Goal: Information Seeking & Learning: Learn about a topic

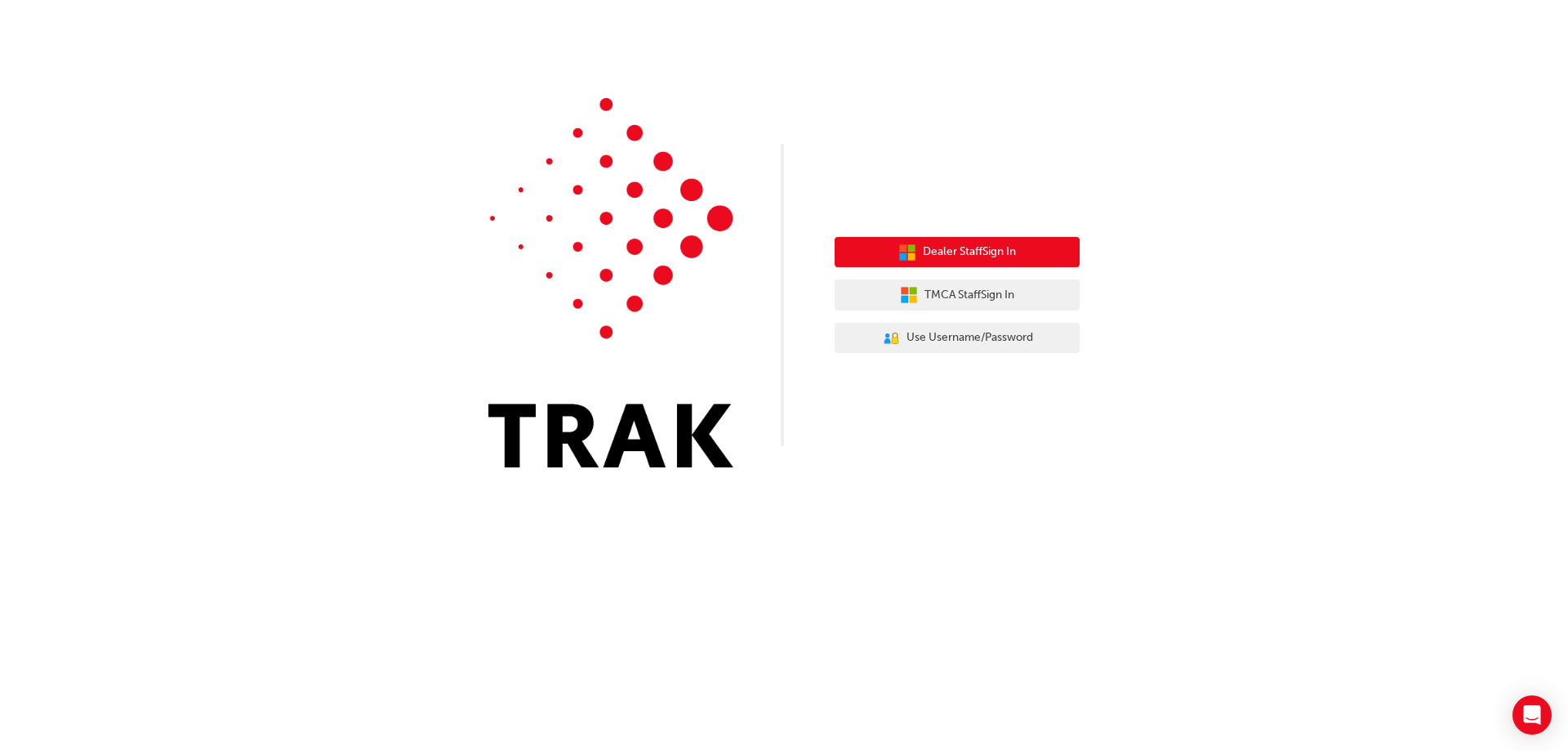
click at [1014, 252] on span "Dealer Staff Sign In" at bounding box center [969, 251] width 93 height 19
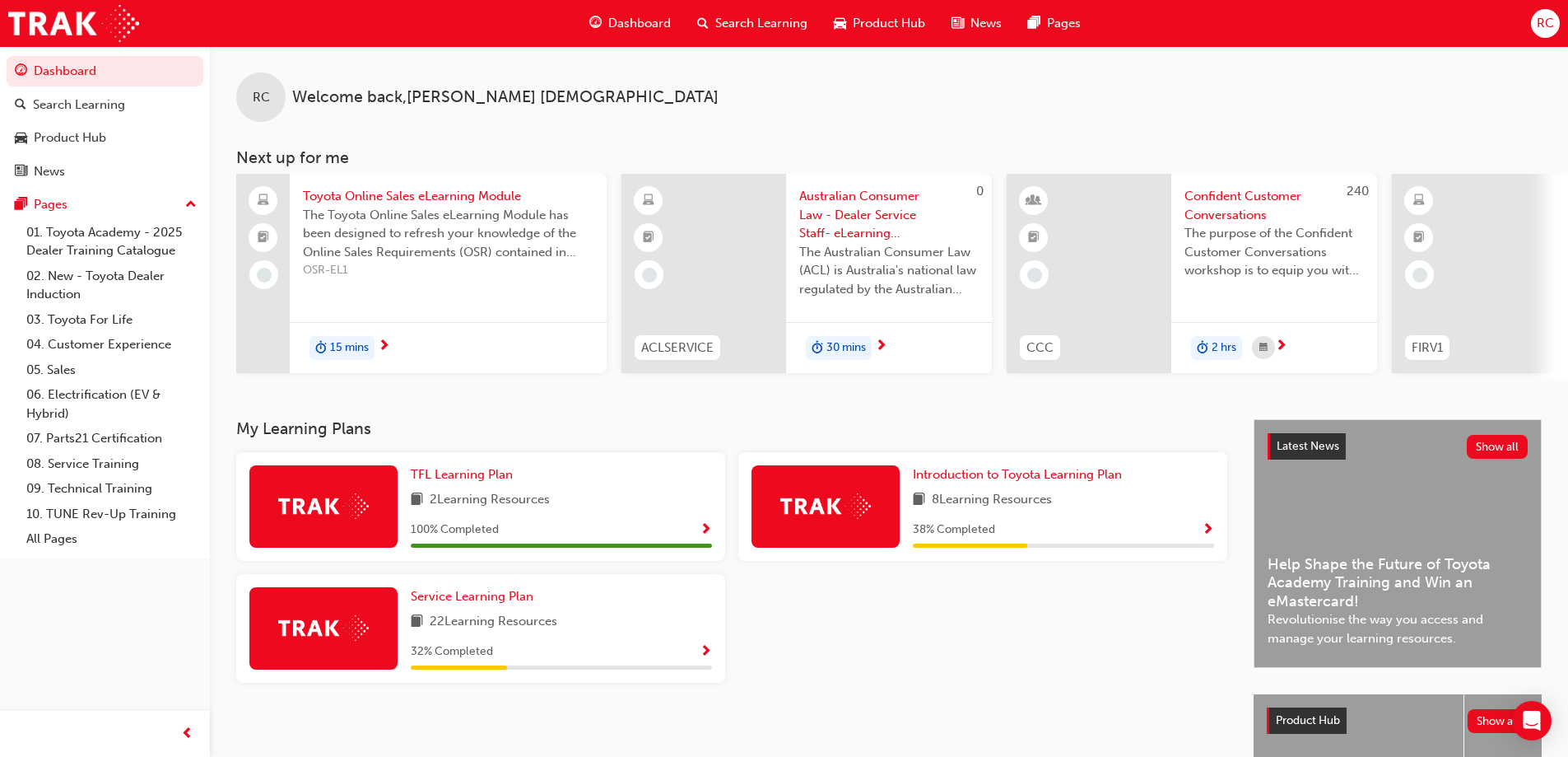
click at [1203, 535] on span "Show Progress" at bounding box center [1207, 530] width 12 height 15
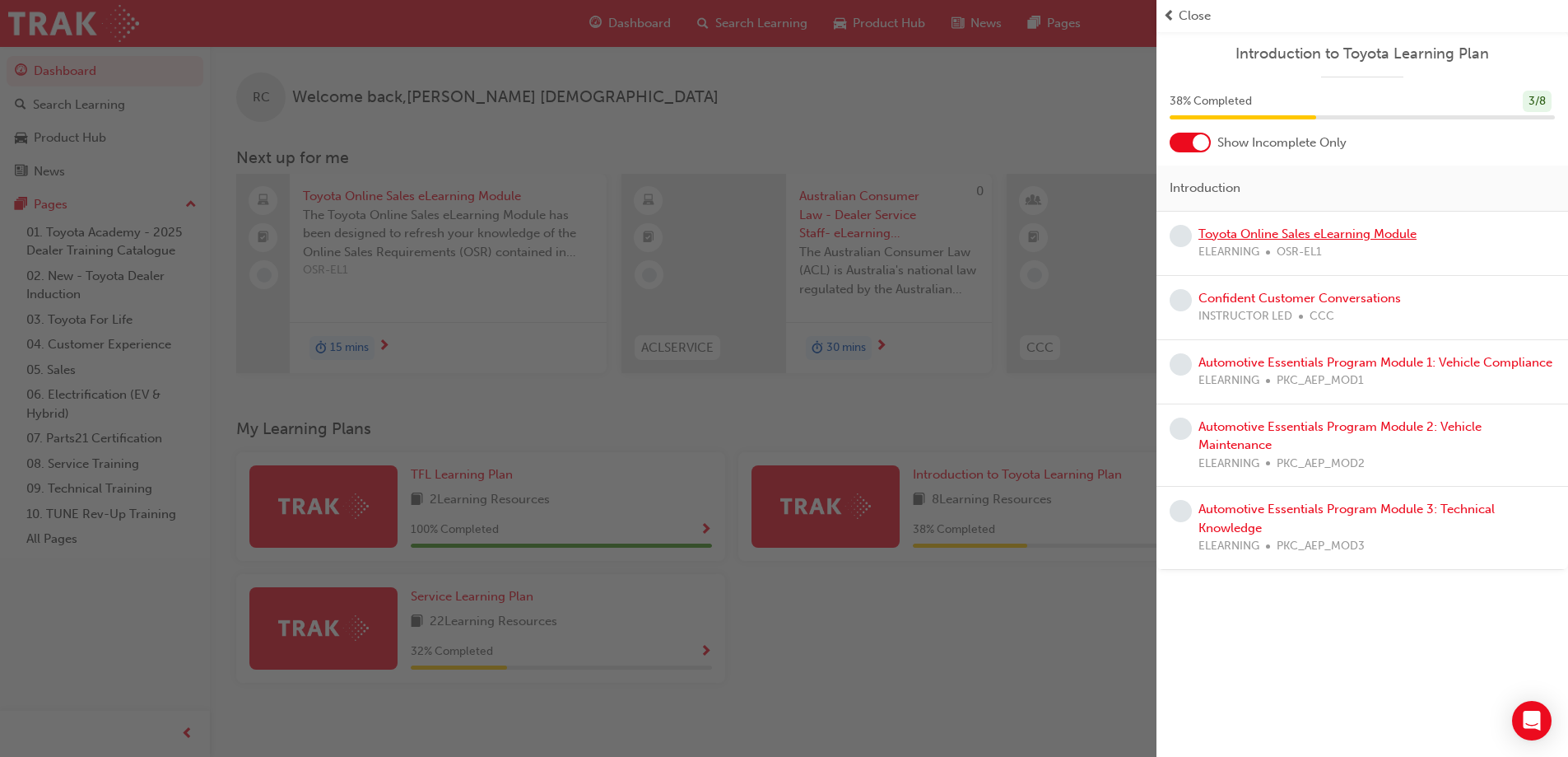
click at [1301, 232] on link "Toyota Online Sales eLearning Module" at bounding box center [1307, 234] width 218 height 15
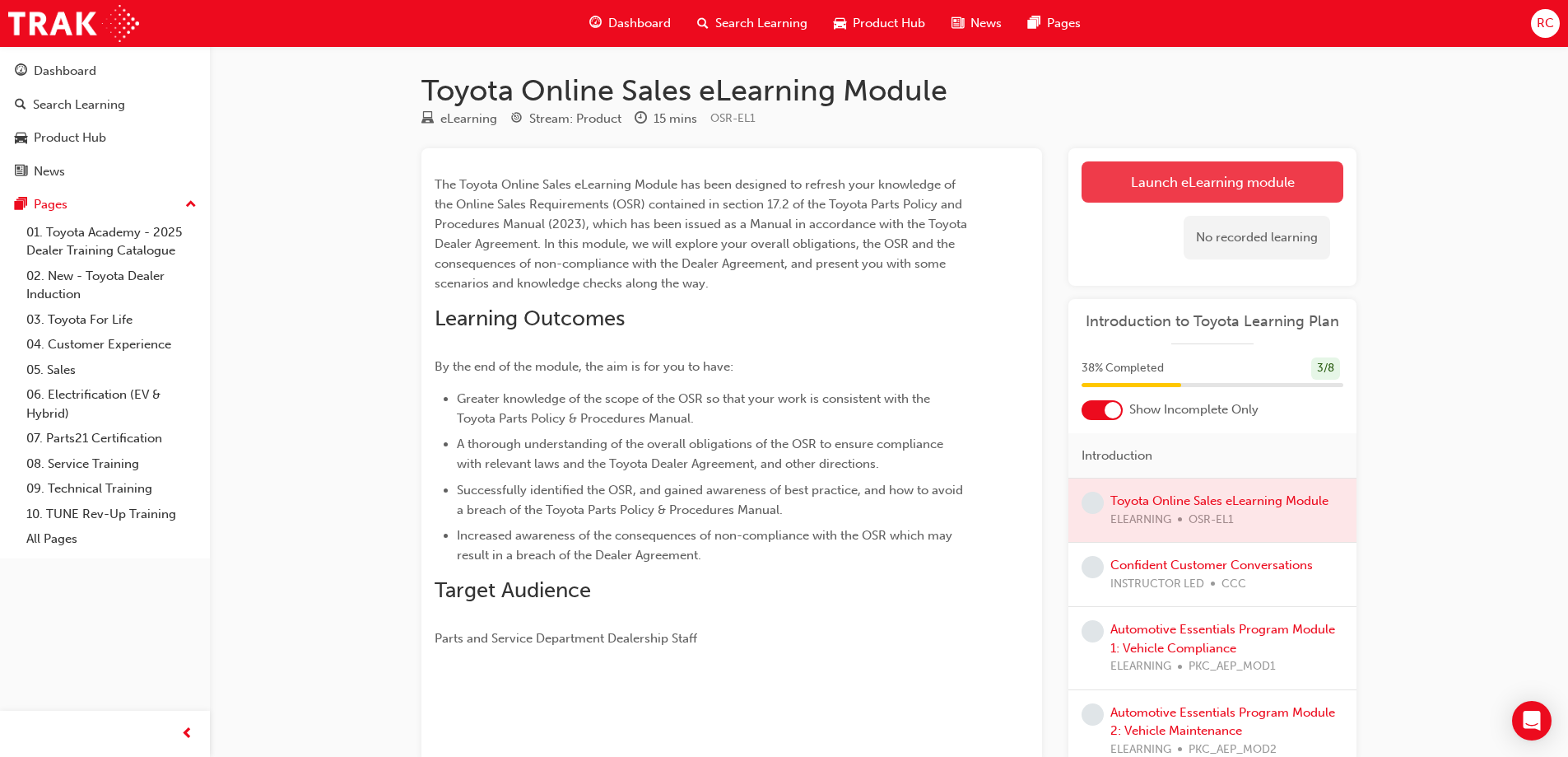
click at [1237, 184] on link "Launch eLearning module" at bounding box center [1212, 182] width 262 height 41
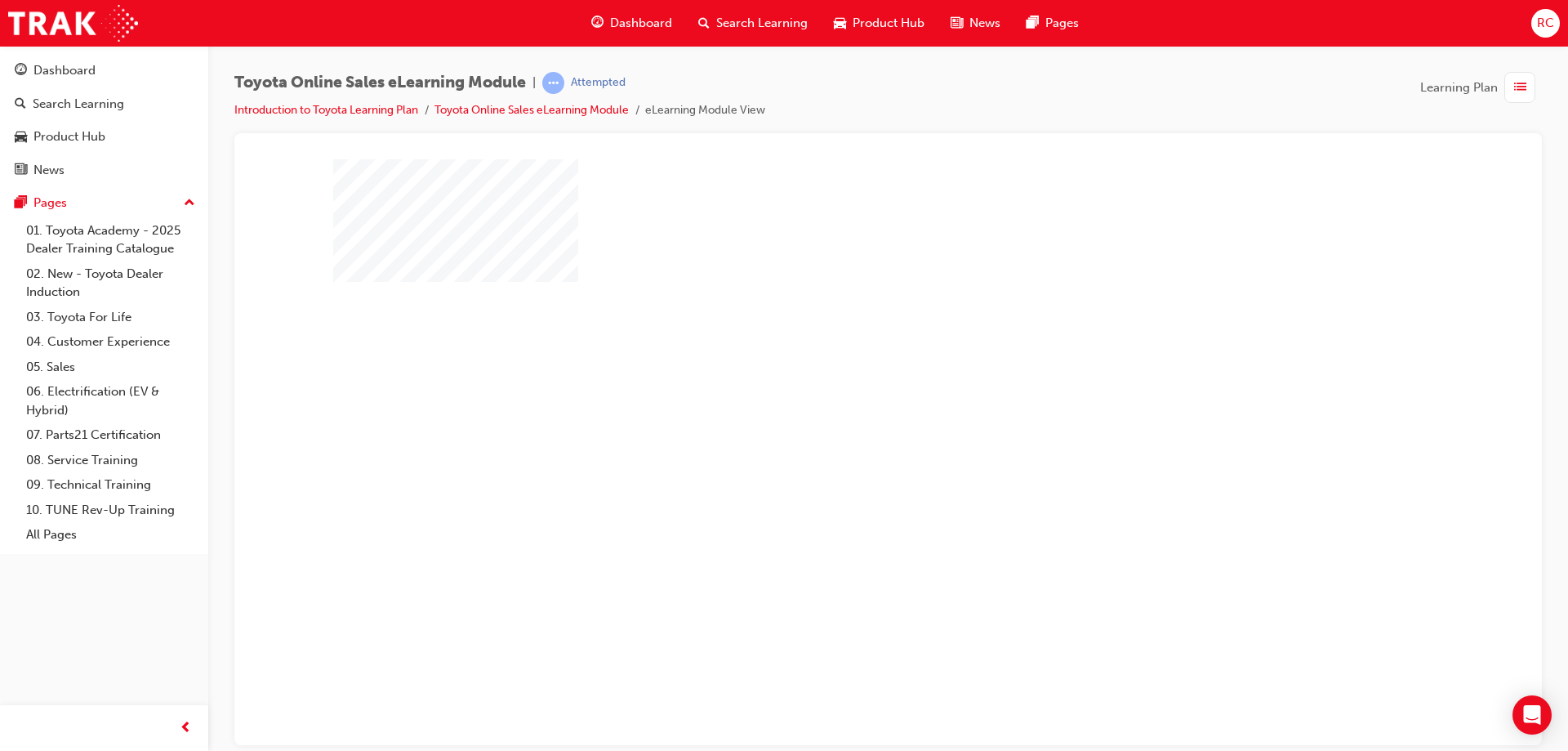
click at [841, 405] on div "play" at bounding box center [841, 405] width 0 height 0
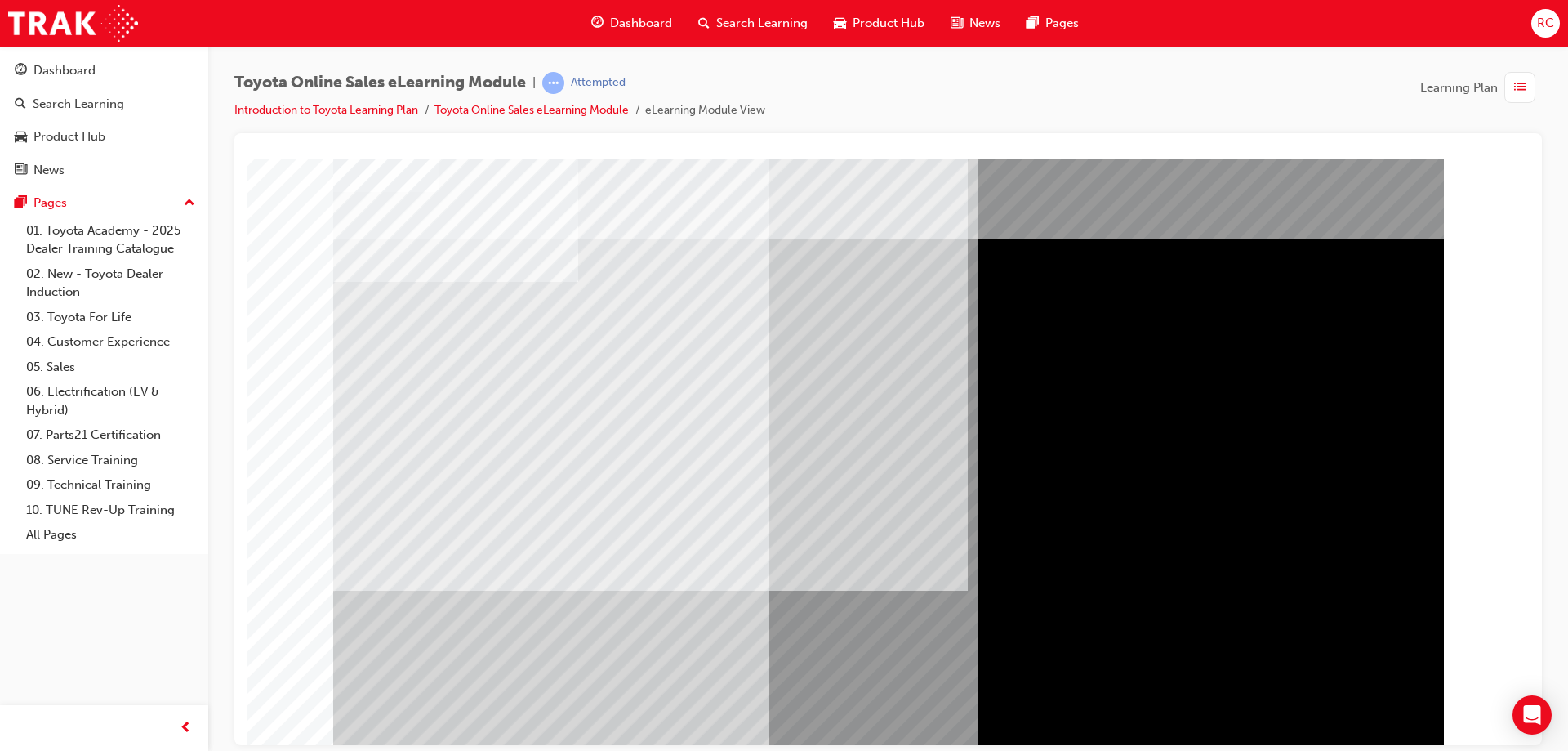
scroll to position [27, 0]
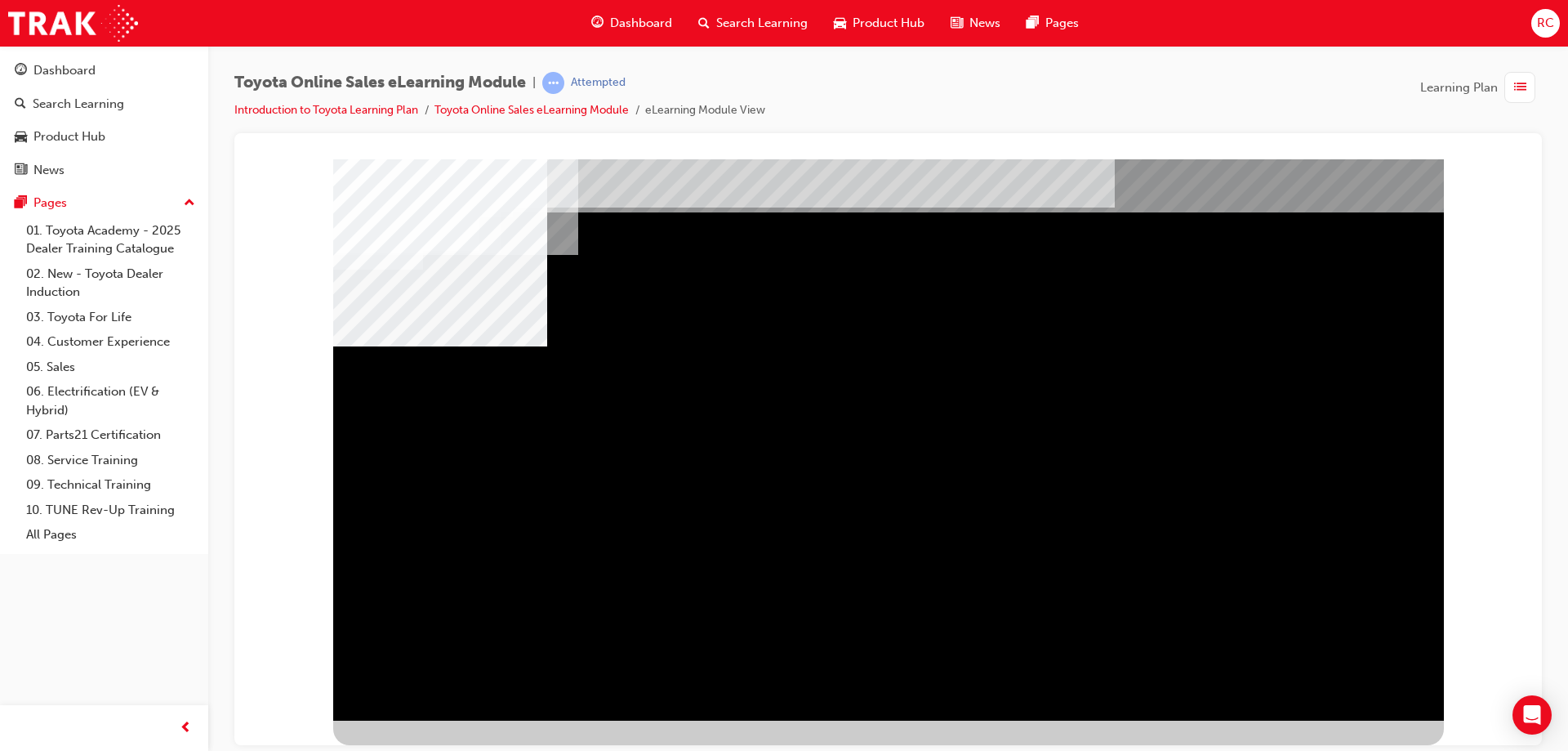
scroll to position [0, 0]
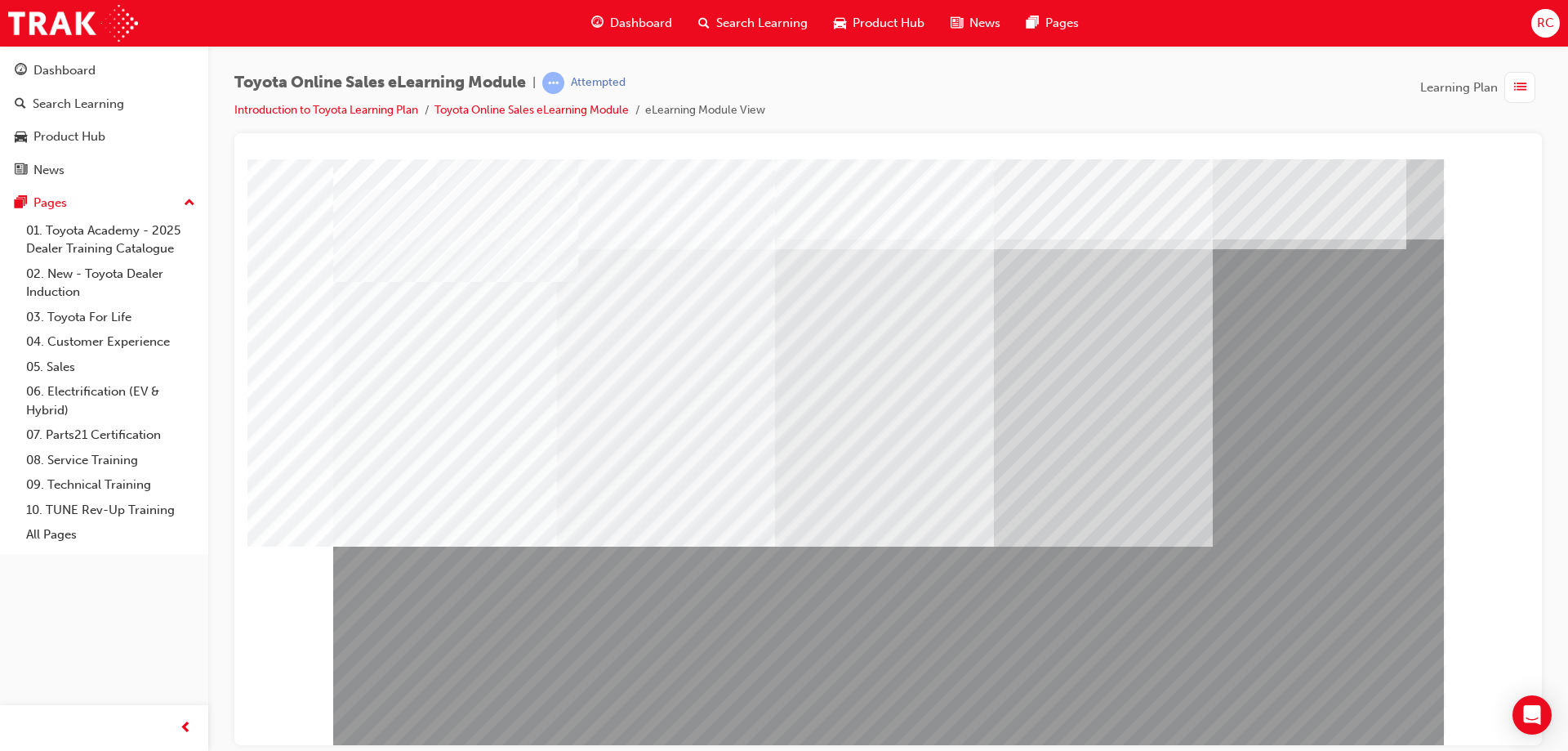
drag, startPoint x: 877, startPoint y: 618, endPoint x: 743, endPoint y: 626, distance: 134.2
click at [743, 626] on div at bounding box center [888, 453] width 1111 height 588
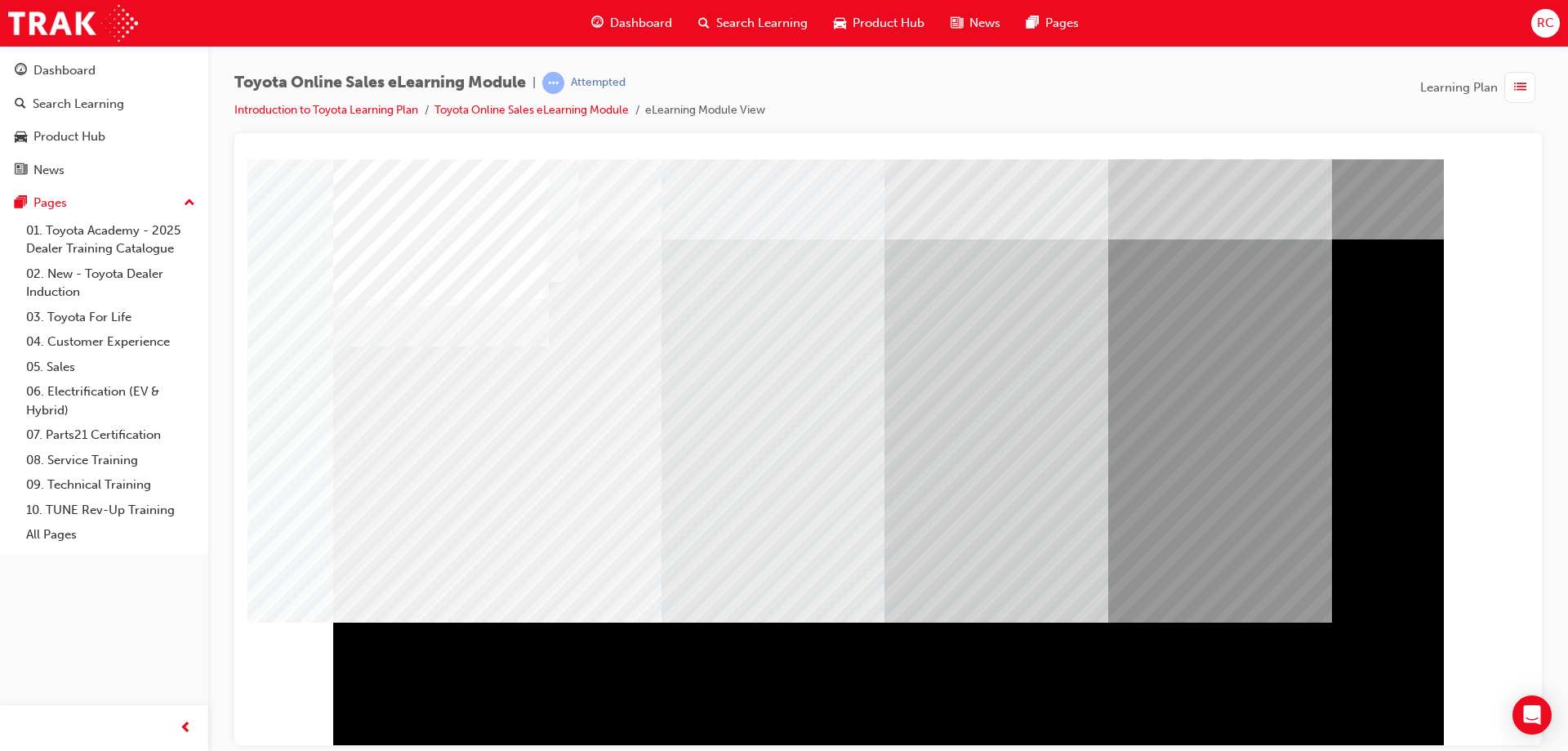
drag, startPoint x: 916, startPoint y: 646, endPoint x: 781, endPoint y: 647, distance: 135.0
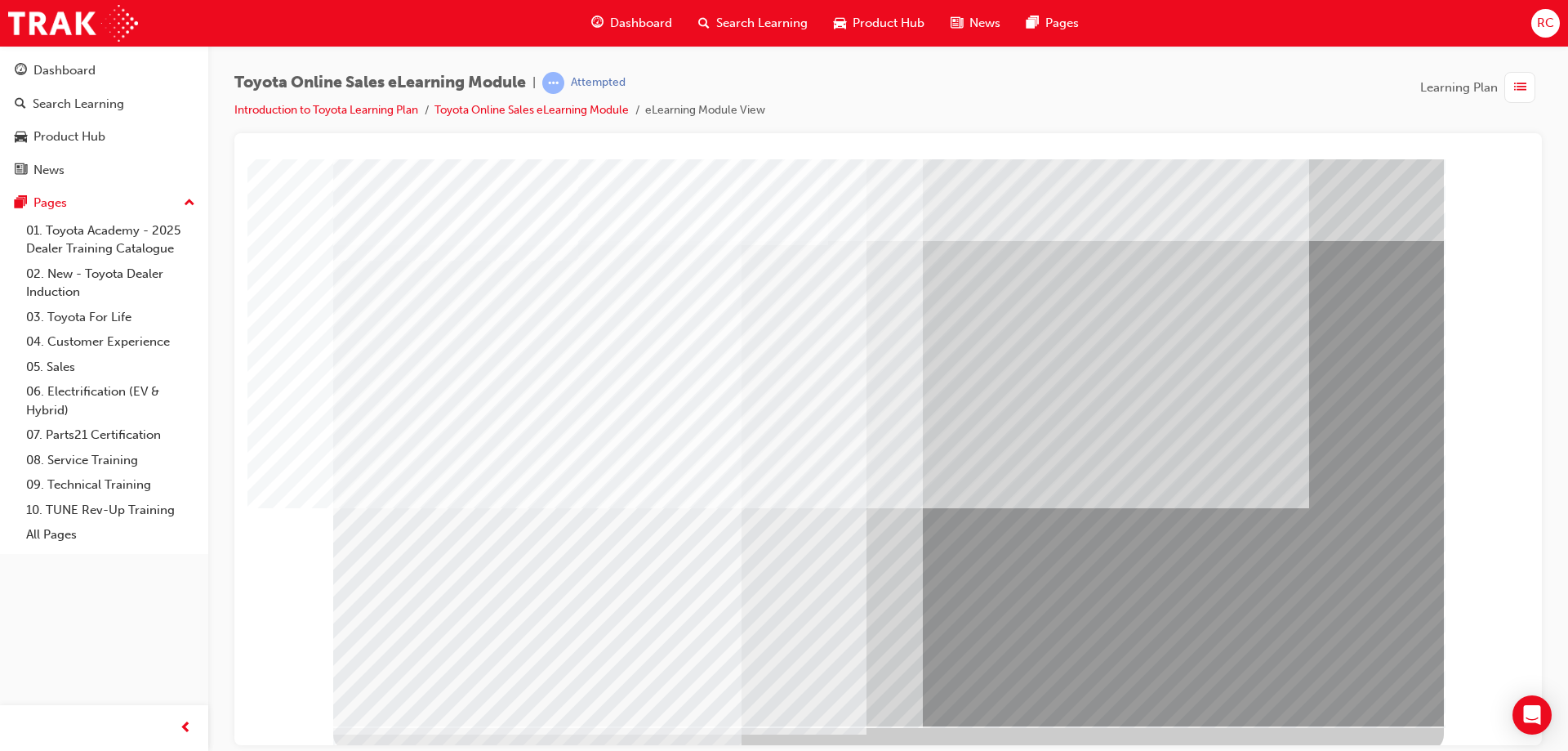
scroll to position [27, 0]
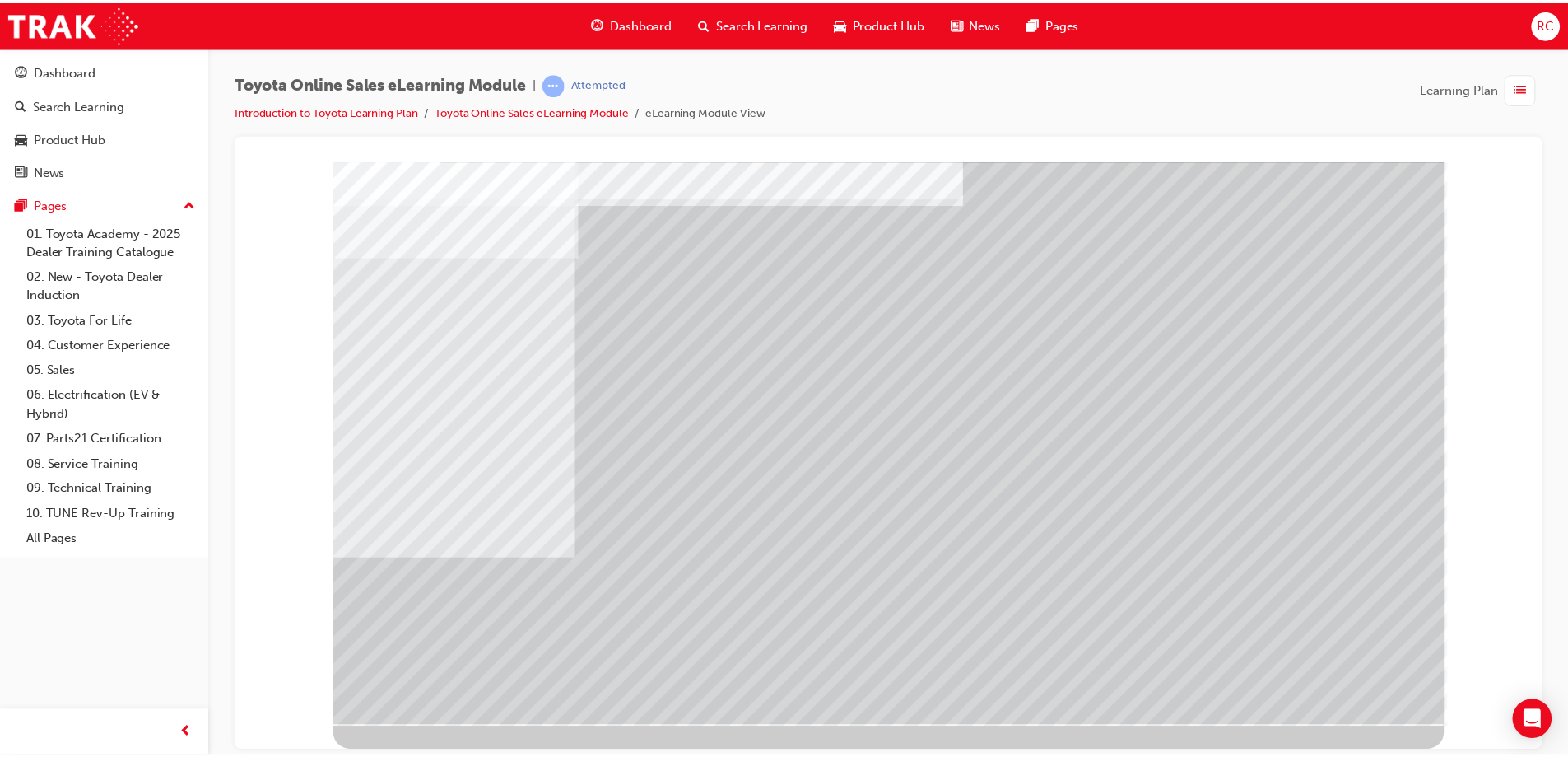
scroll to position [0, 0]
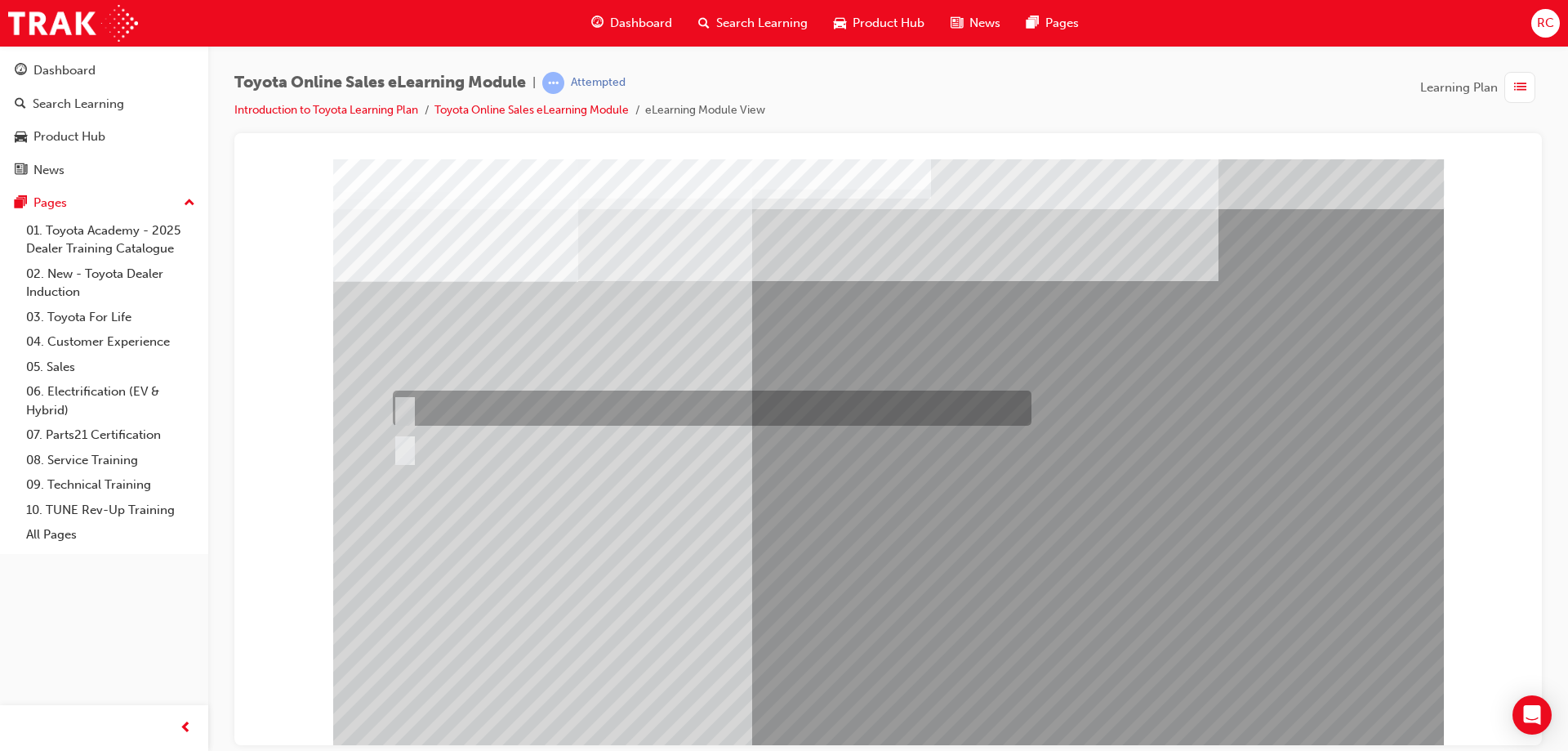
click at [404, 405] on input "True" at bounding box center [402, 409] width 18 height 18
radio input "true"
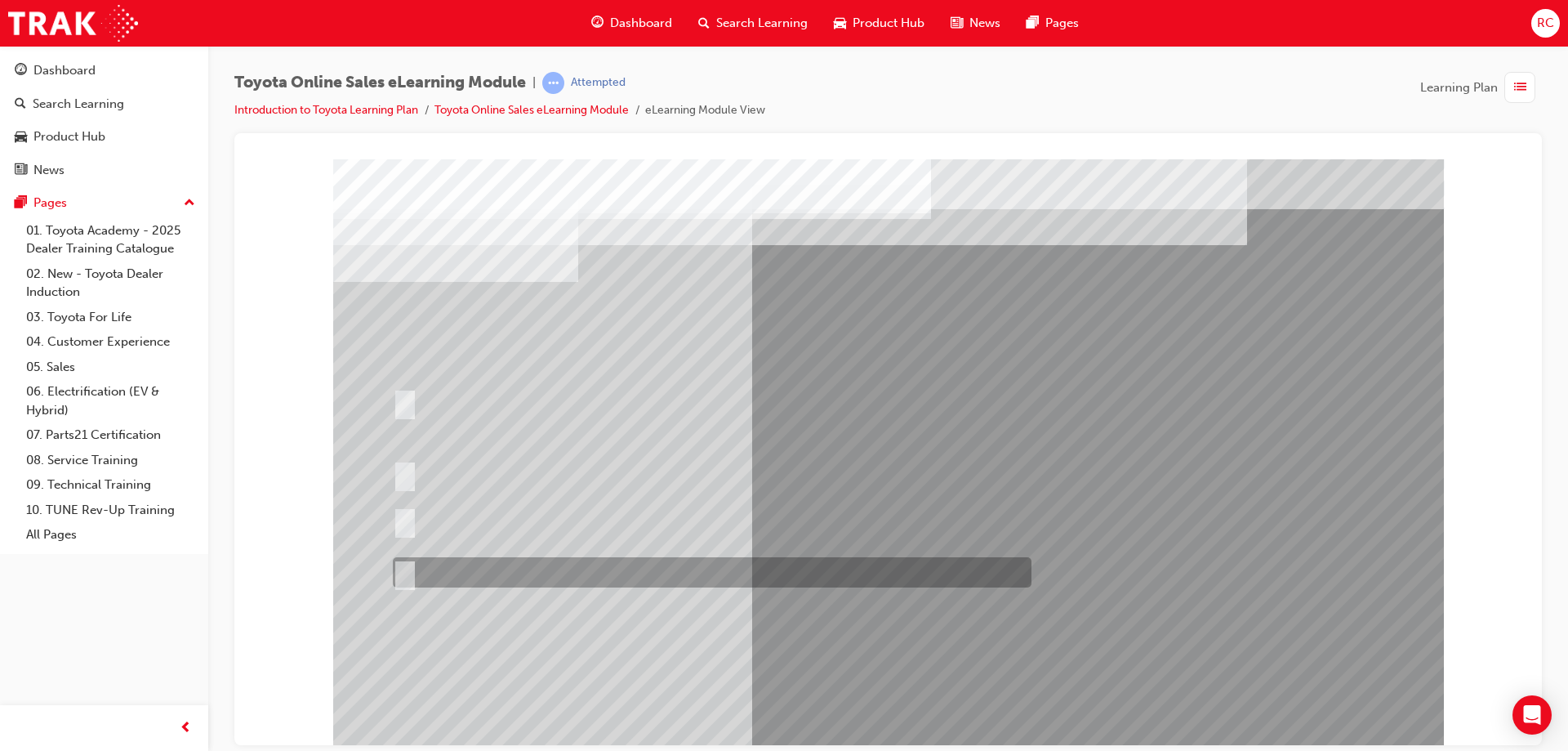
click at [401, 570] on input "It must be TMCA approved Dealer name." at bounding box center [402, 572] width 18 height 18
radio input "true"
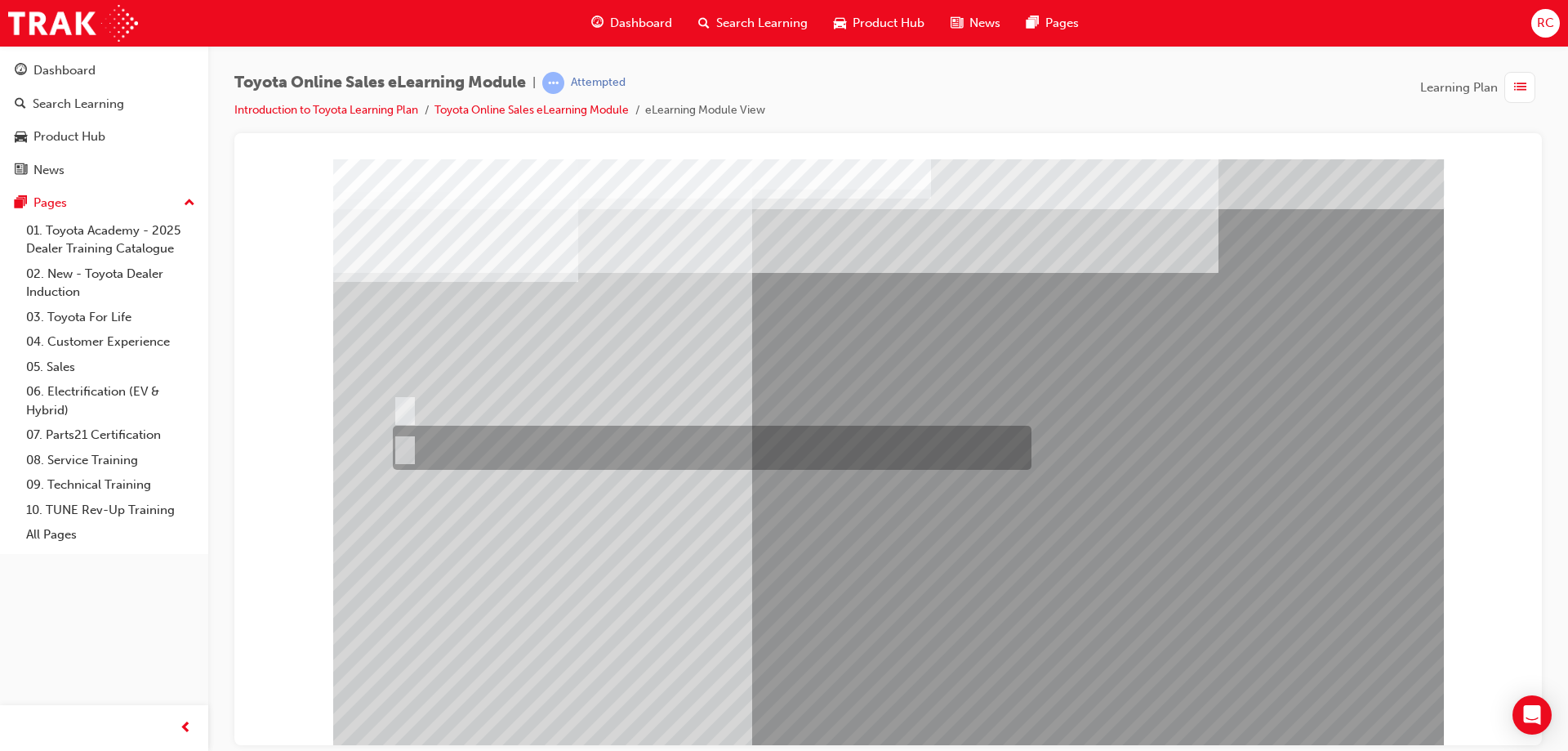
click at [406, 446] on input "No" at bounding box center [402, 448] width 18 height 18
radio input "true"
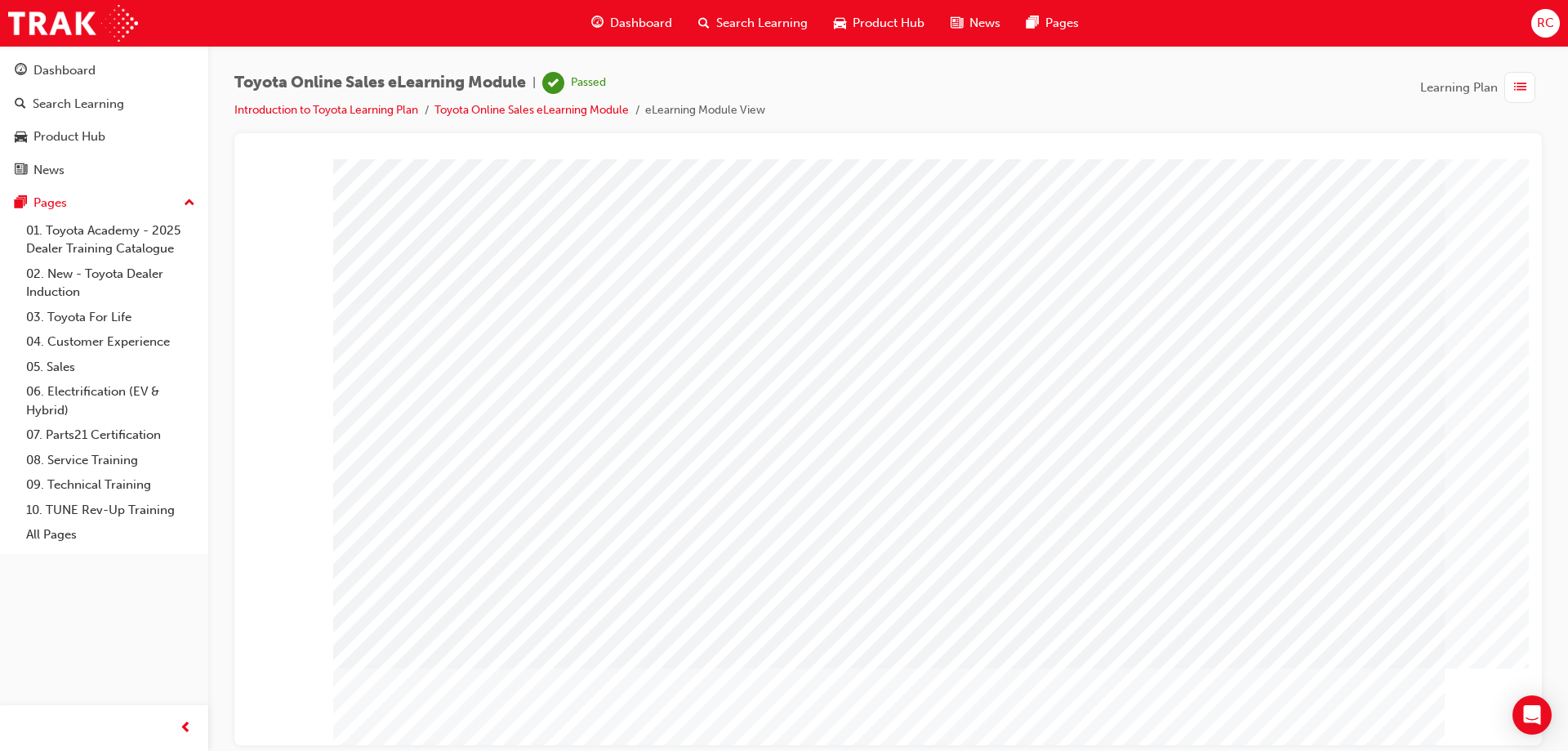
click at [62, 73] on div "Dashboard" at bounding box center [65, 70] width 62 height 19
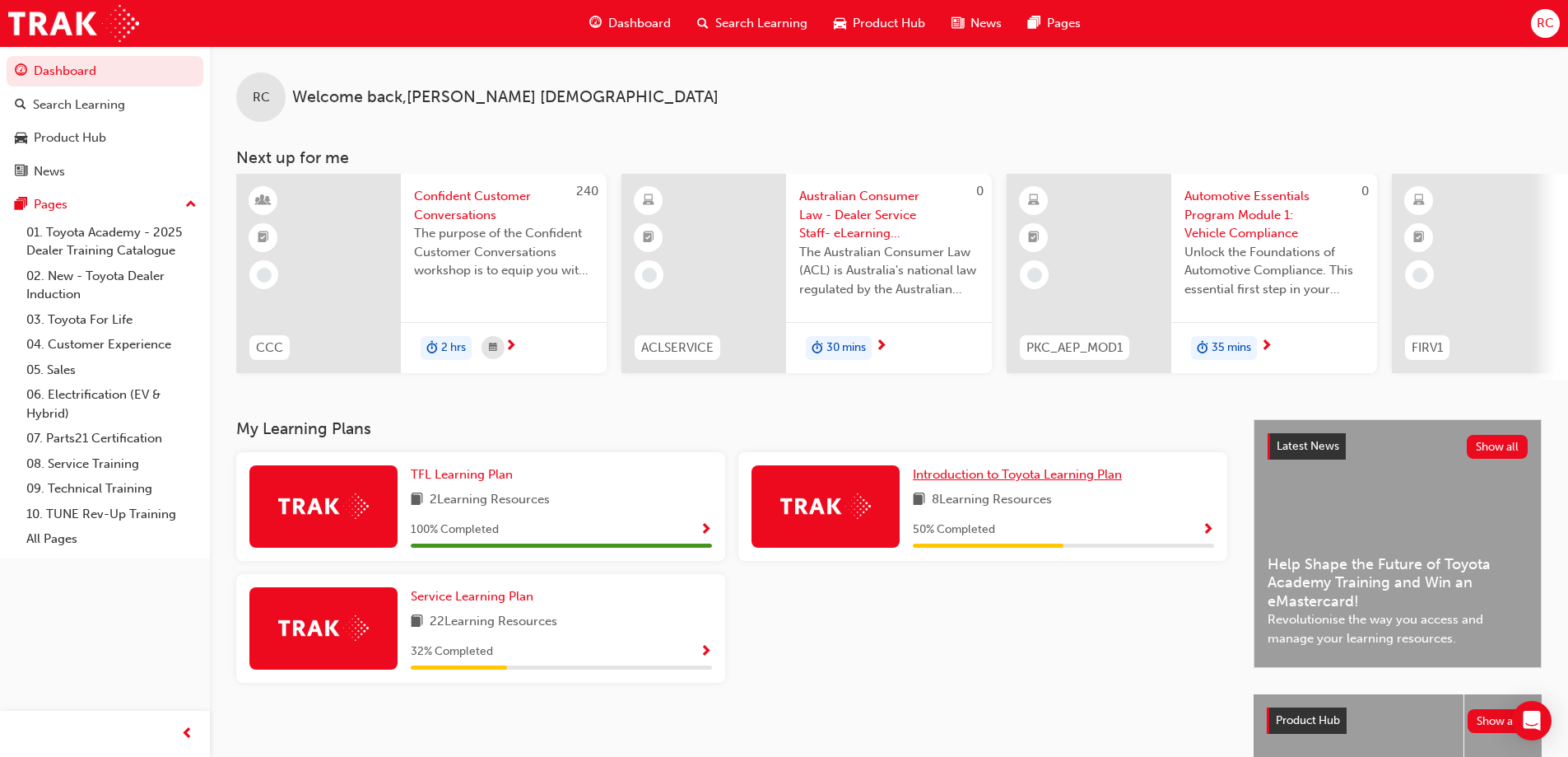
click at [1041, 480] on span "Introduction to Toyota Learning Plan" at bounding box center [1017, 475] width 209 height 15
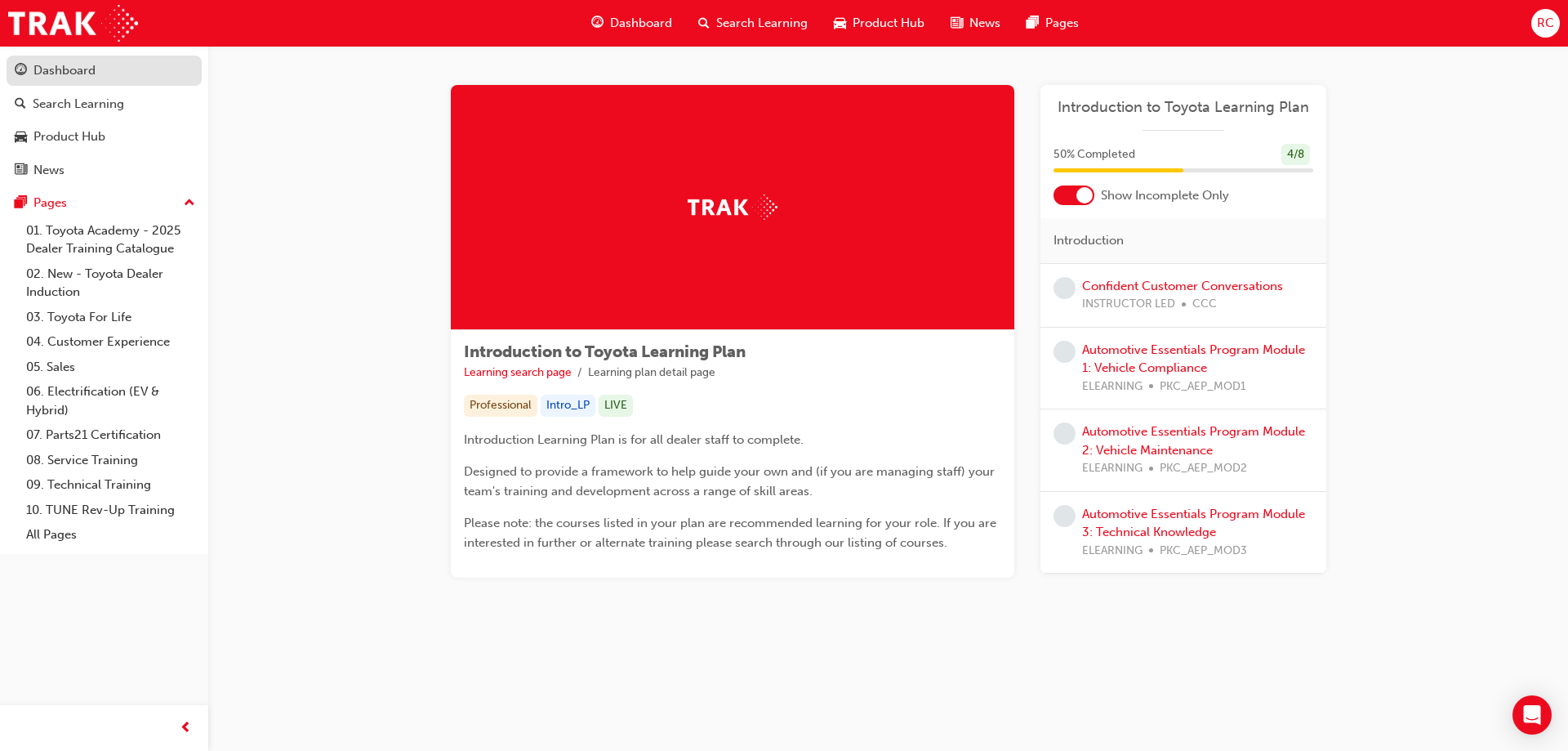
click at [79, 68] on div "Dashboard" at bounding box center [65, 70] width 62 height 19
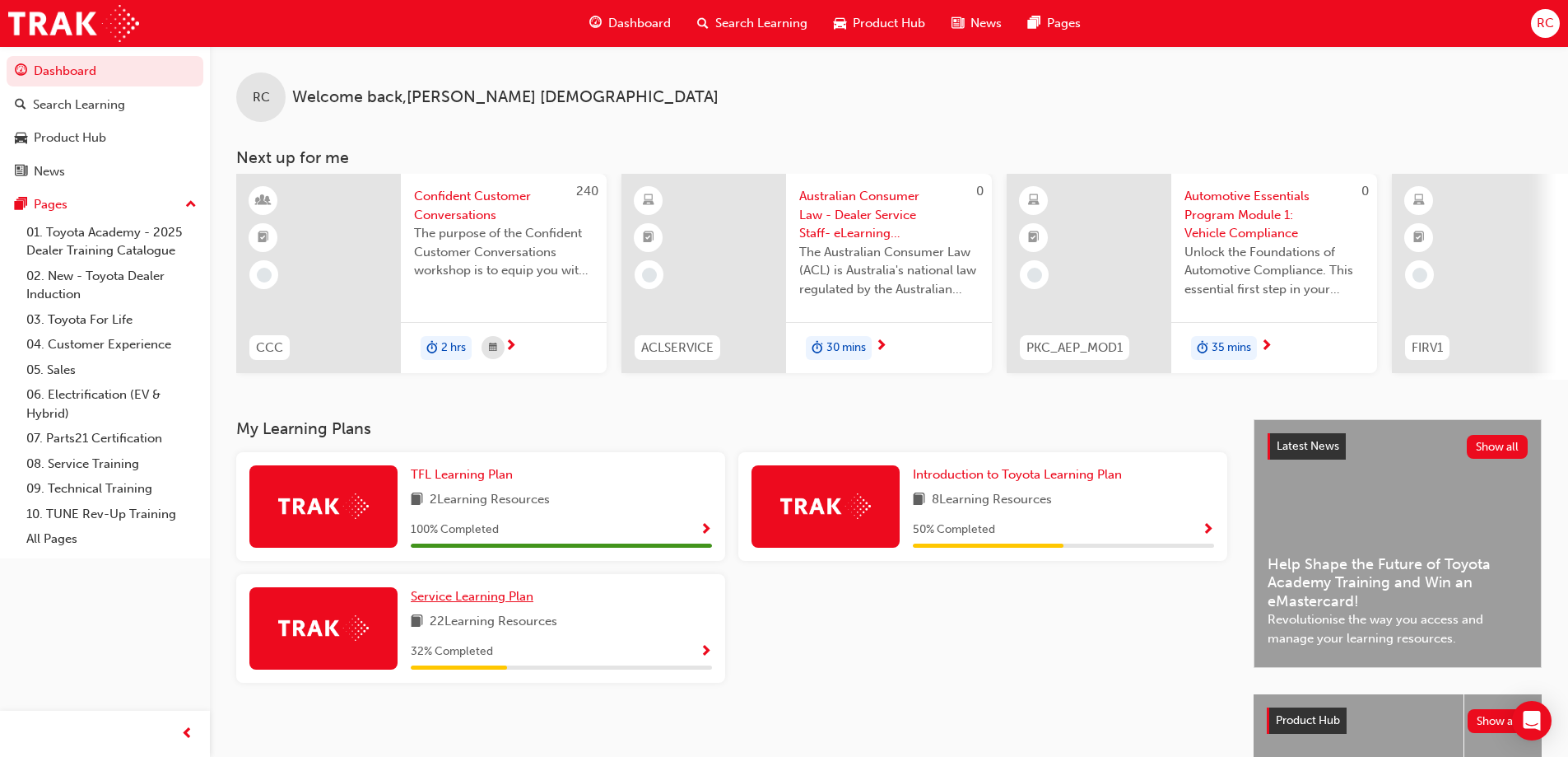
click at [442, 603] on span "Service Learning Plan" at bounding box center [472, 596] width 123 height 15
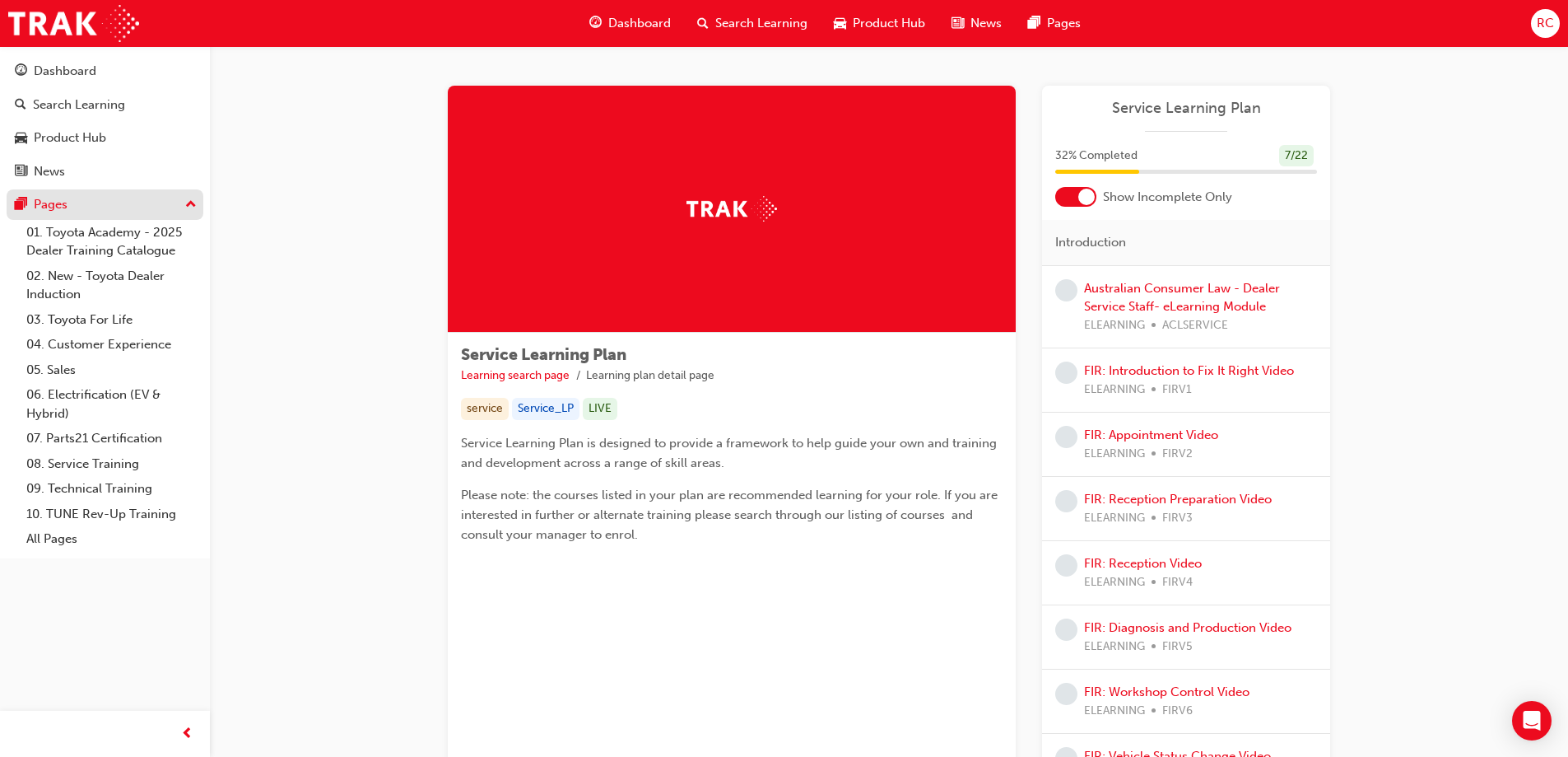
click at [46, 200] on div "Pages" at bounding box center [50, 204] width 34 height 19
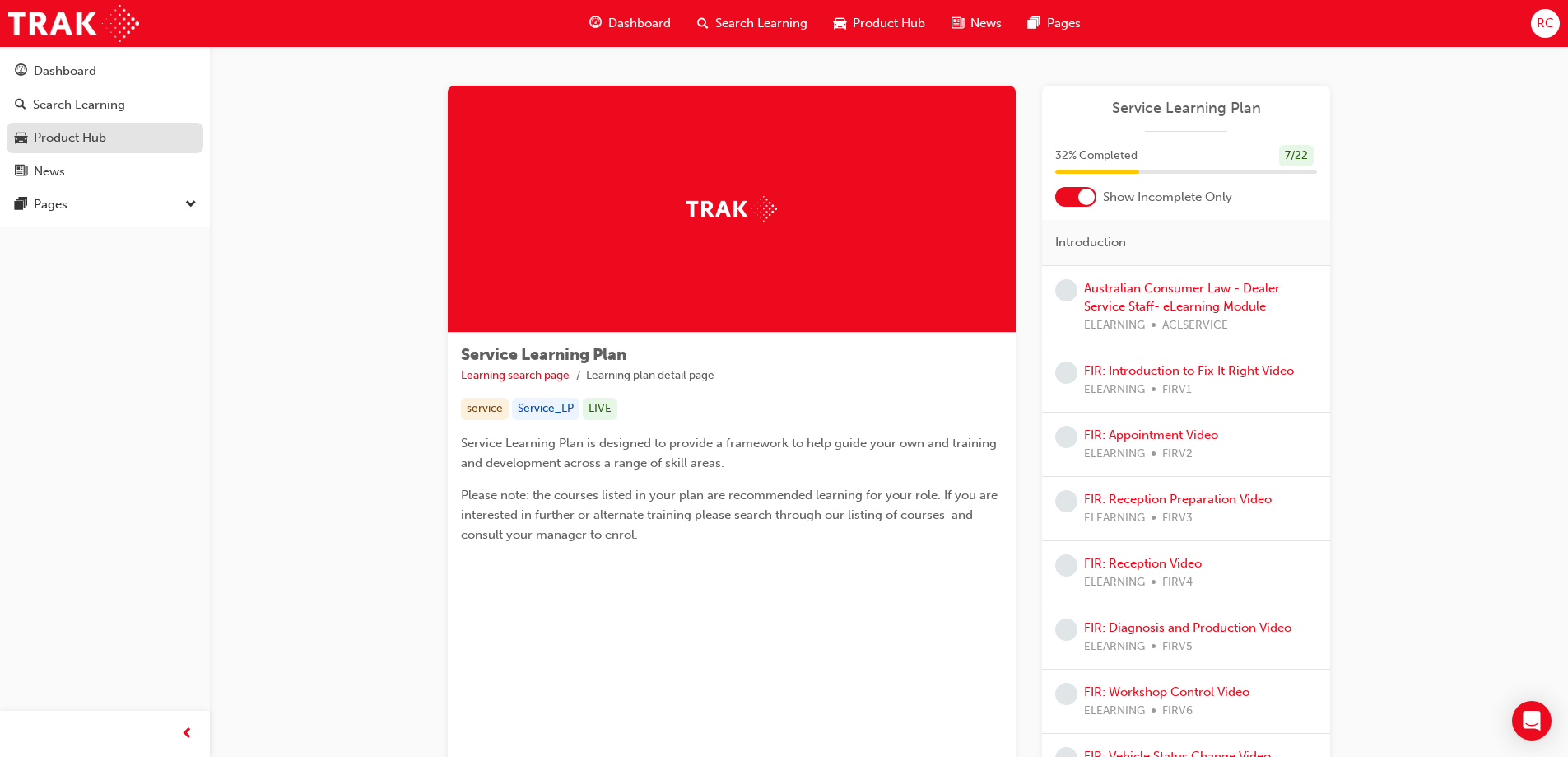
click at [39, 140] on div "Product Hub" at bounding box center [70, 138] width 73 height 19
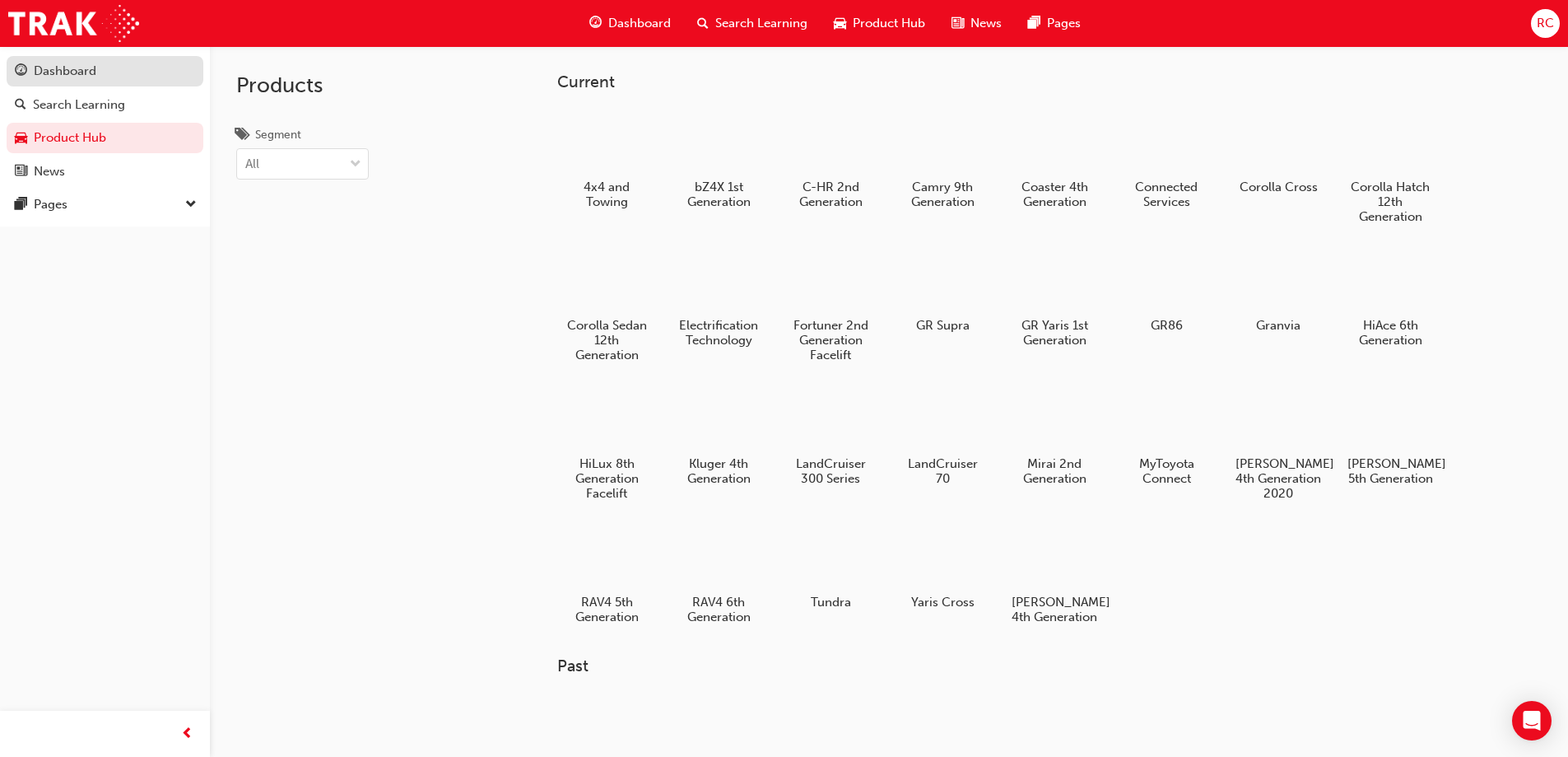
click at [59, 71] on div "Dashboard" at bounding box center [65, 71] width 63 height 19
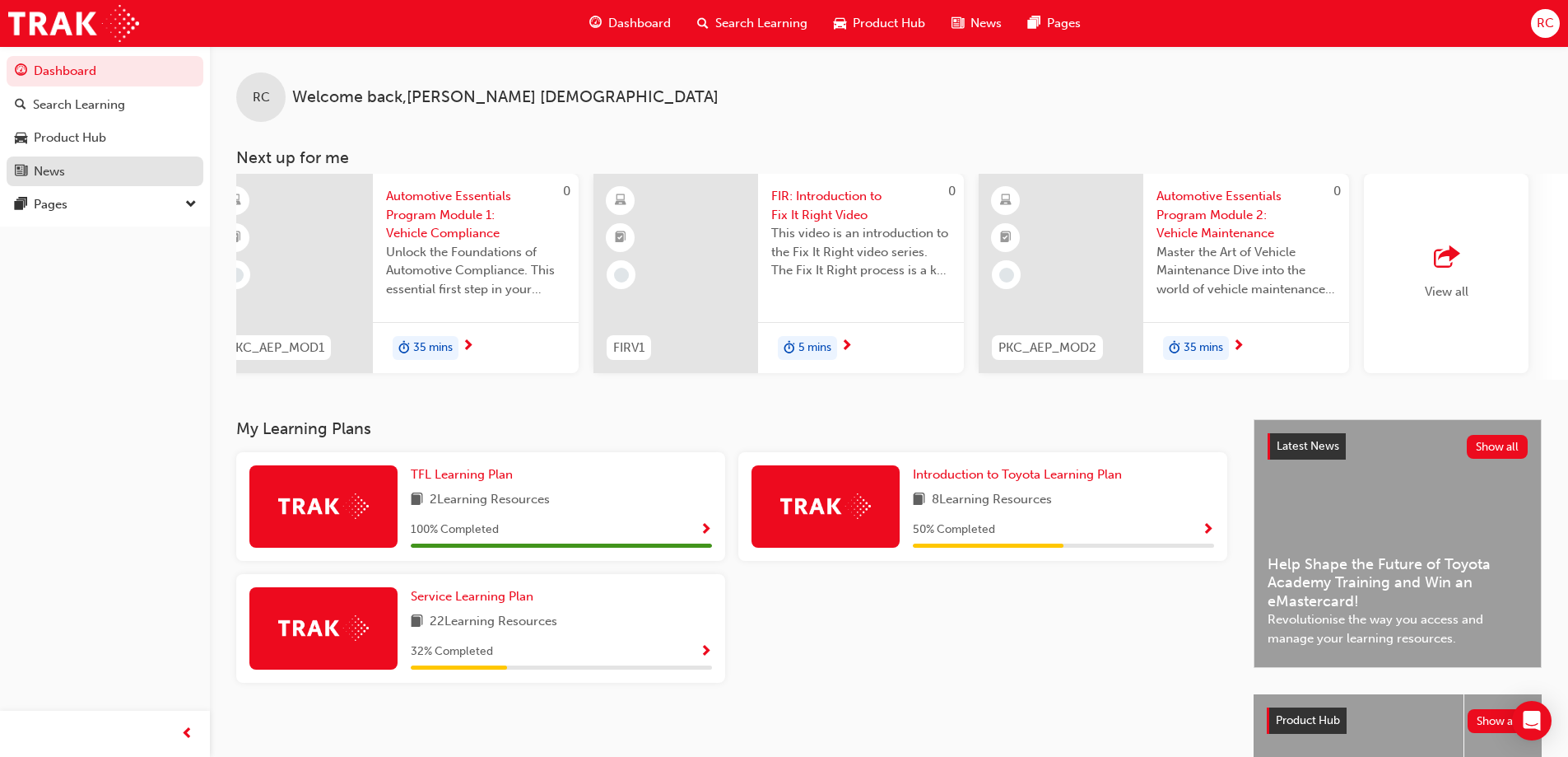
click at [83, 173] on div "News" at bounding box center [105, 172] width 180 height 21
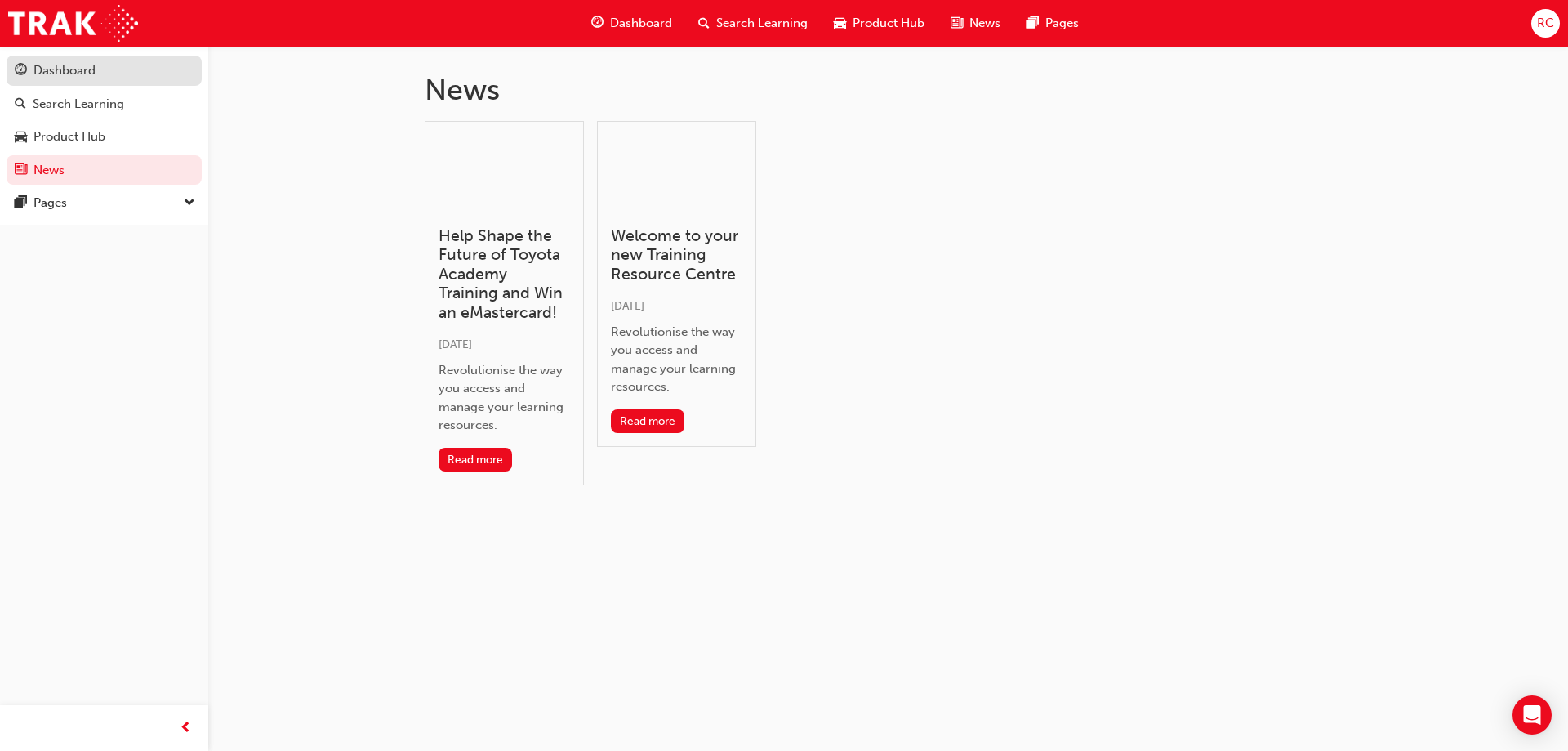
click at [85, 68] on div "Dashboard" at bounding box center [65, 70] width 62 height 19
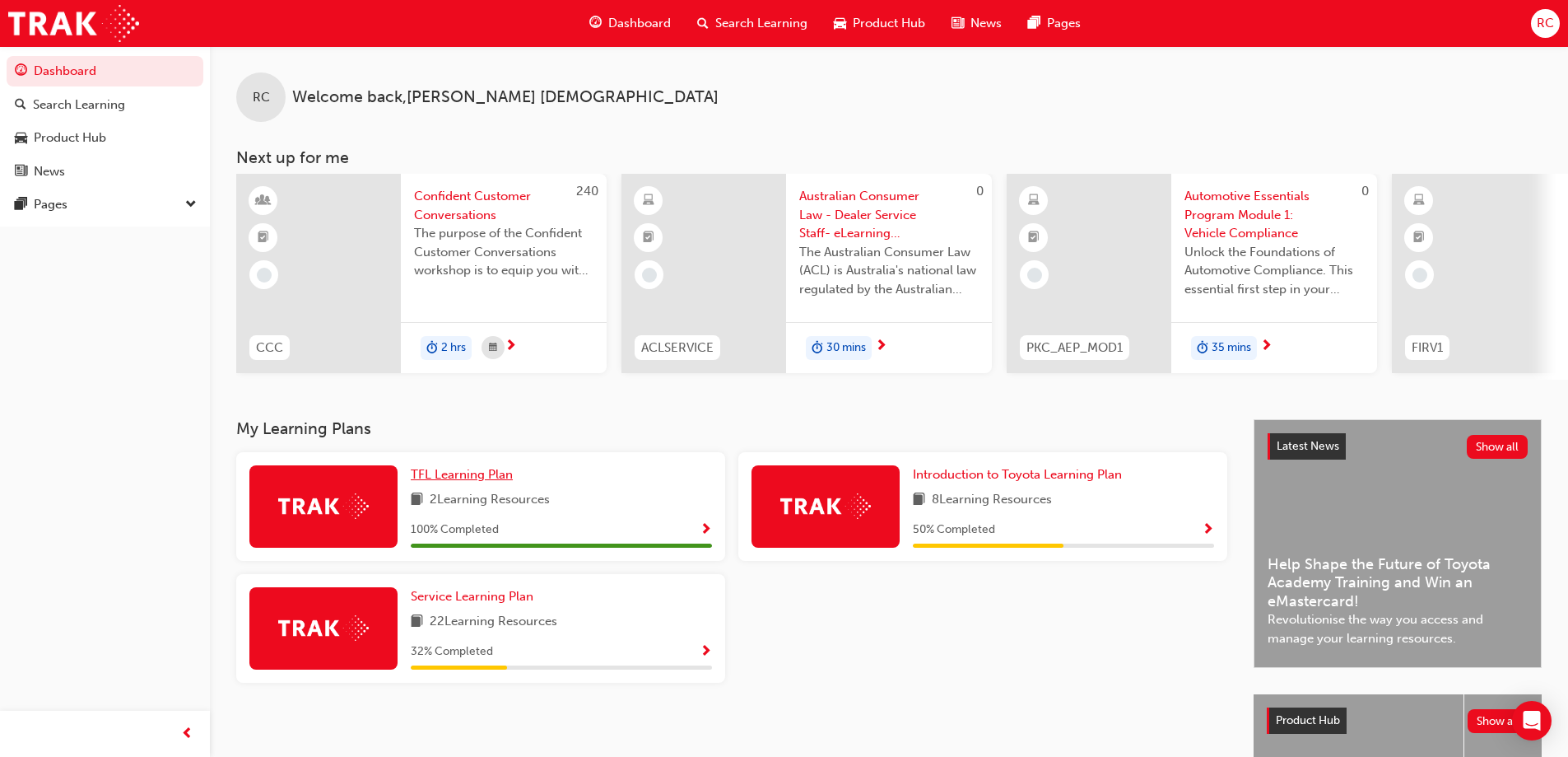
click at [458, 478] on span "TFL Learning Plan" at bounding box center [462, 475] width 102 height 15
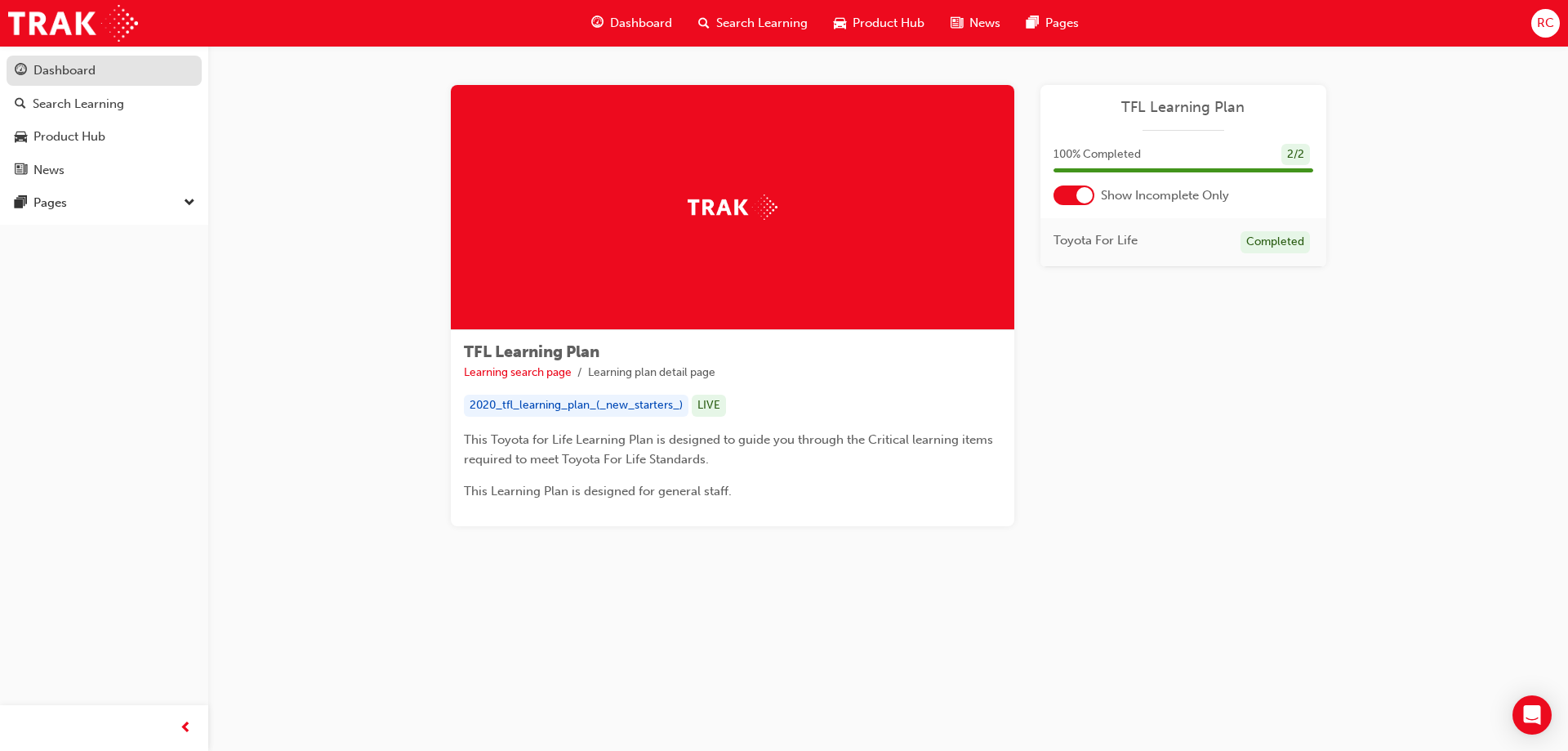
click at [74, 77] on div "Dashboard" at bounding box center [65, 70] width 62 height 19
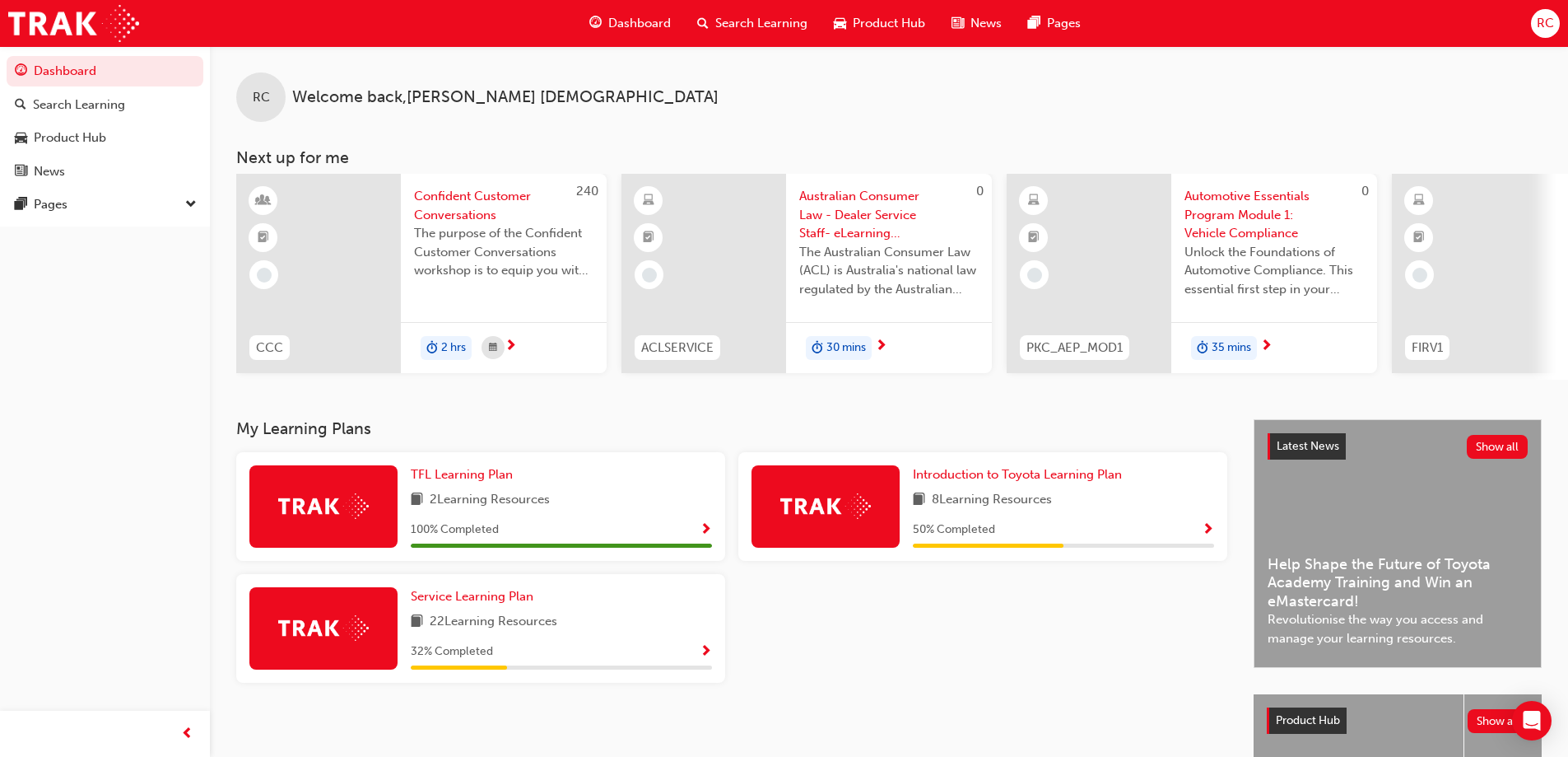
click at [631, 26] on span "Dashboard" at bounding box center [640, 23] width 63 height 19
click at [189, 201] on span "down-icon" at bounding box center [191, 205] width 12 height 21
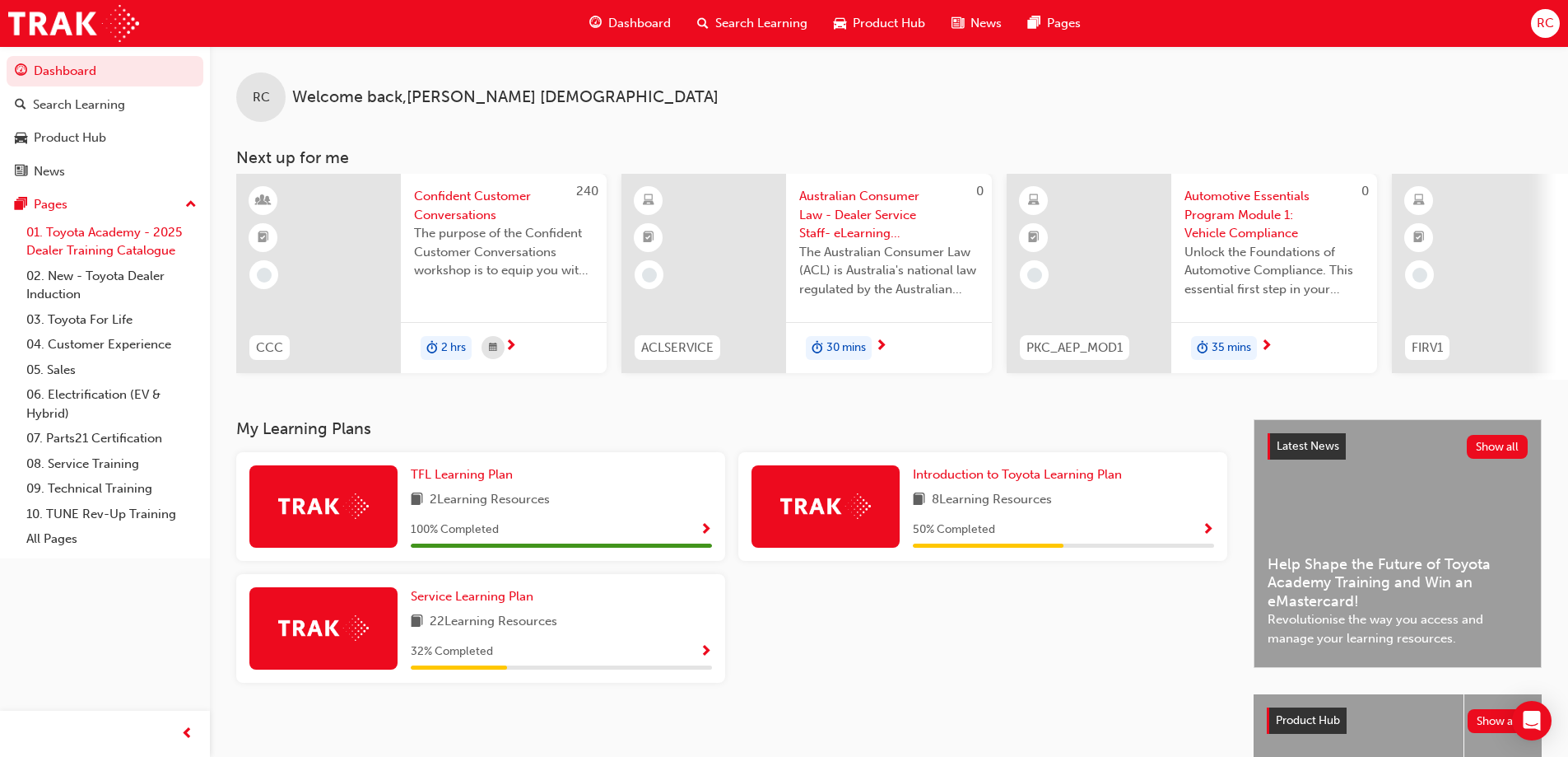
click at [154, 246] on link "01. Toyota Academy - 2025 Dealer Training Catalogue" at bounding box center [111, 241] width 183 height 44
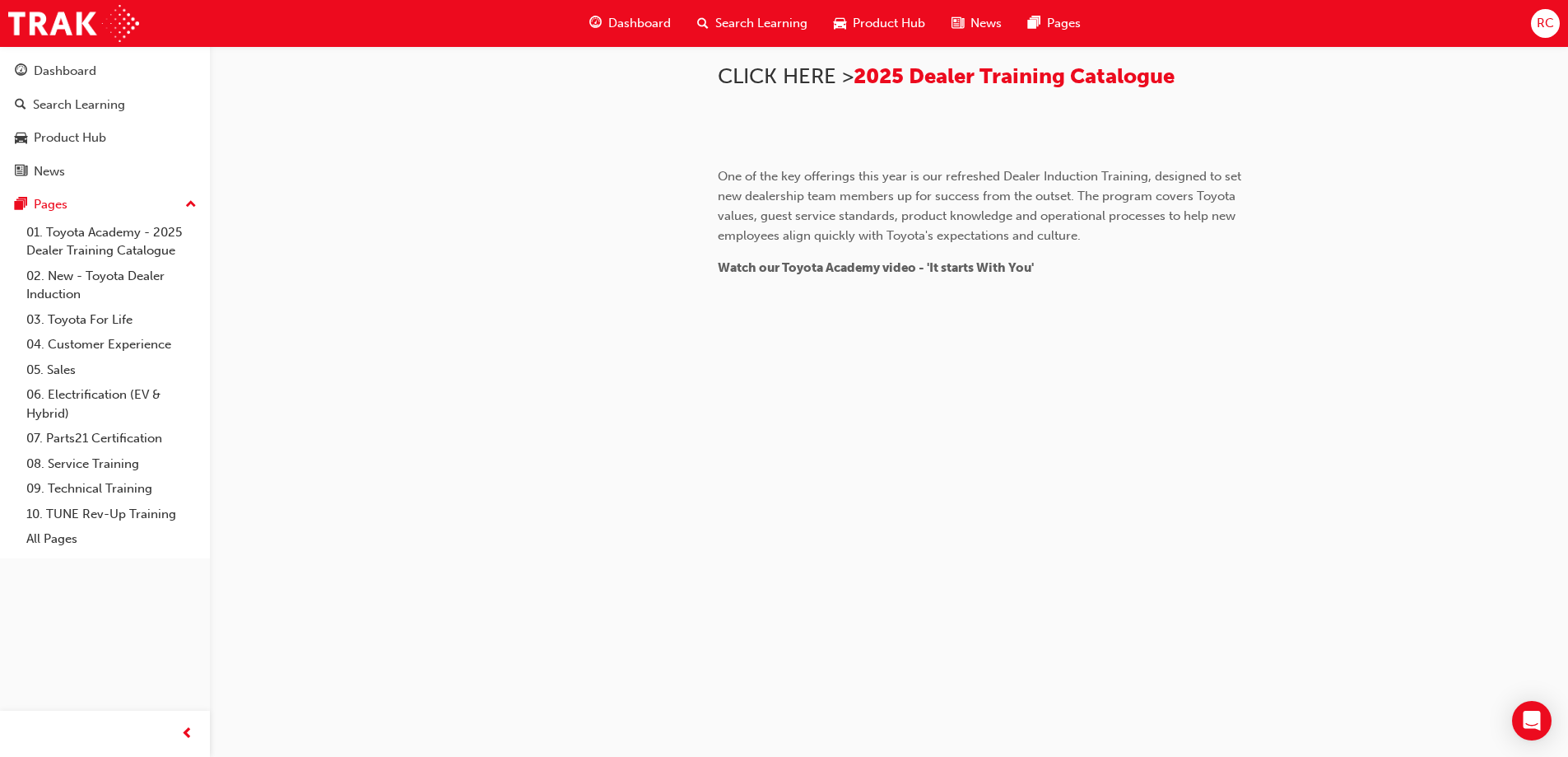
scroll to position [903, 0]
